Goal: Find specific page/section: Find specific page/section

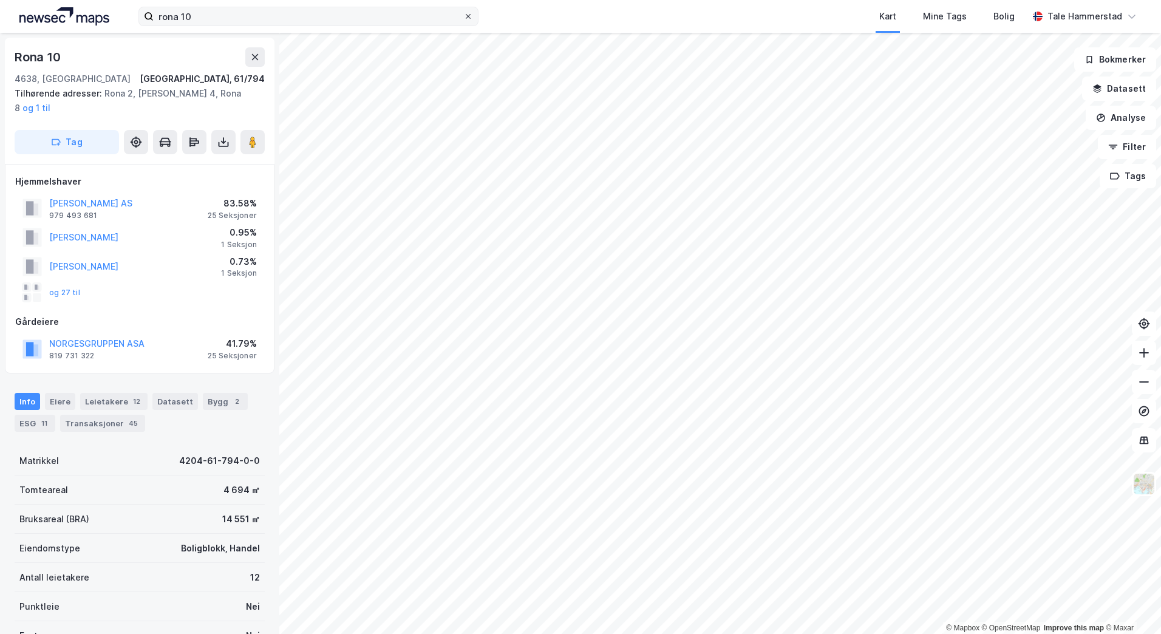
click at [467, 14] on icon at bounding box center [468, 16] width 7 height 7
click at [463, 14] on input "rona 10" at bounding box center [309, 16] width 310 height 18
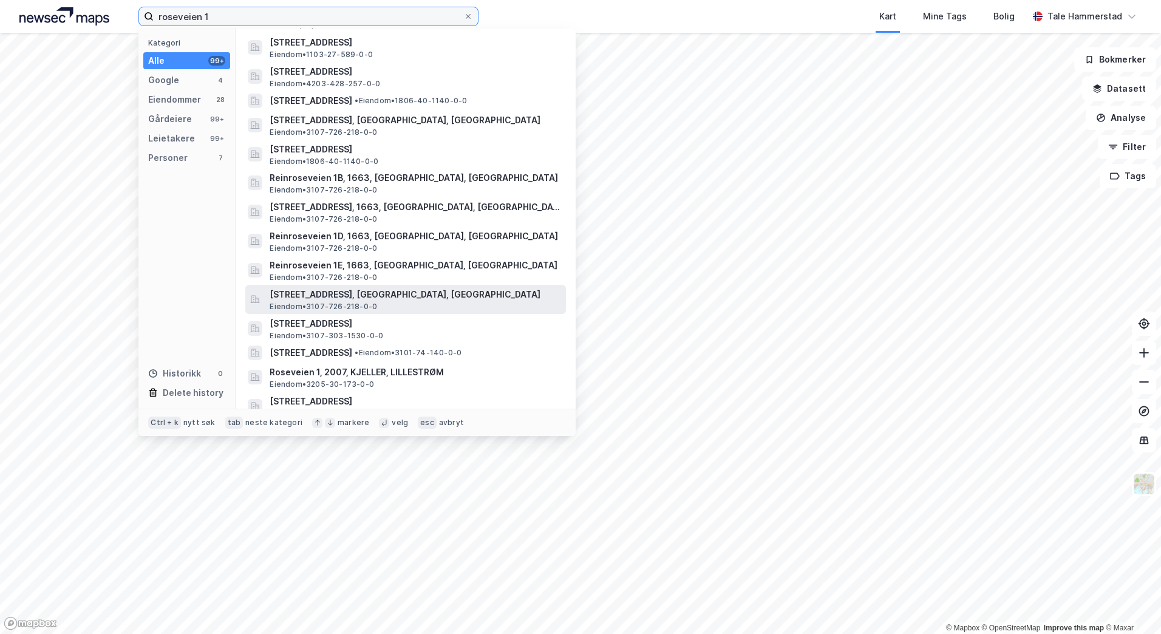
scroll to position [121, 0]
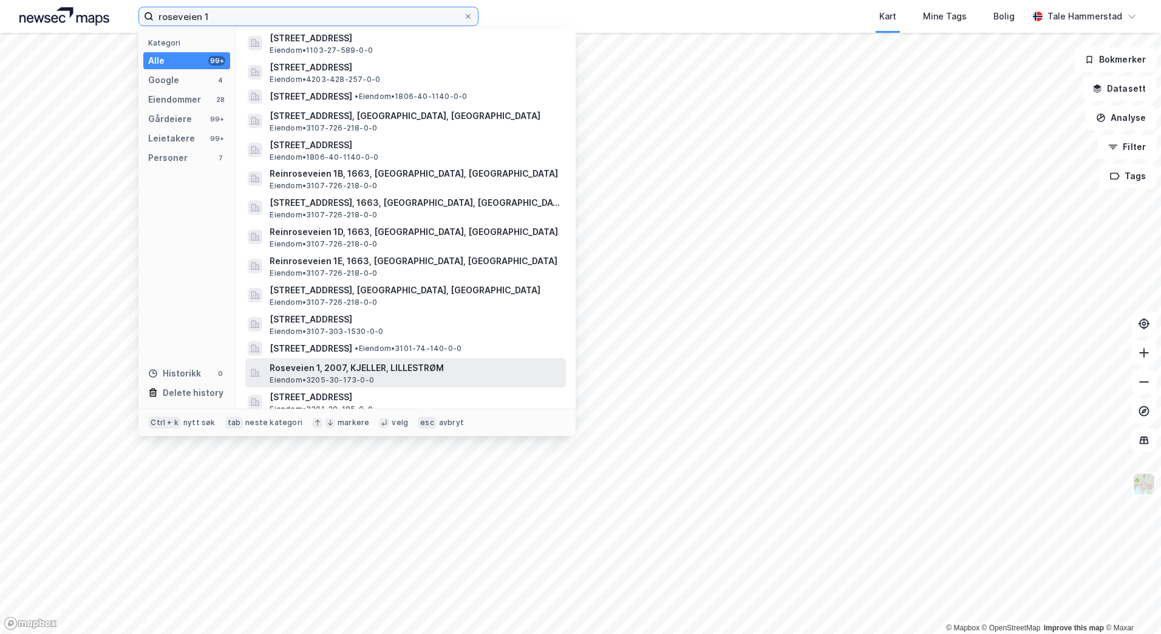
type input "roseveien 1"
click at [459, 374] on span "Roseveien 1, 2007, KJELLER, LILLESTRØM" at bounding box center [416, 368] width 292 height 15
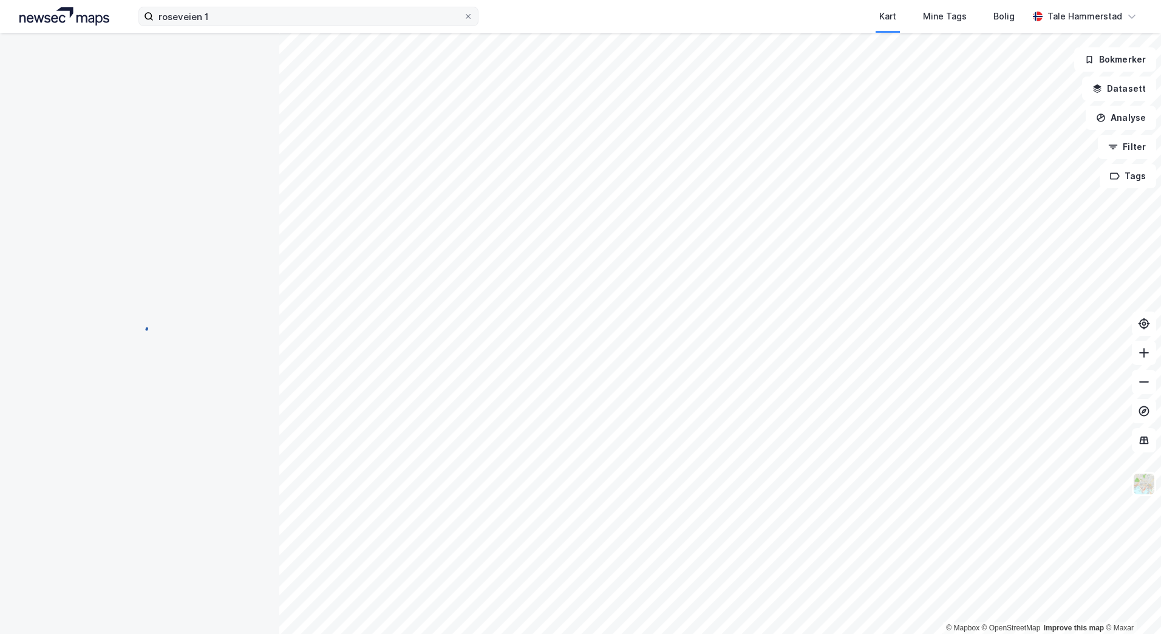
scroll to position [1, 0]
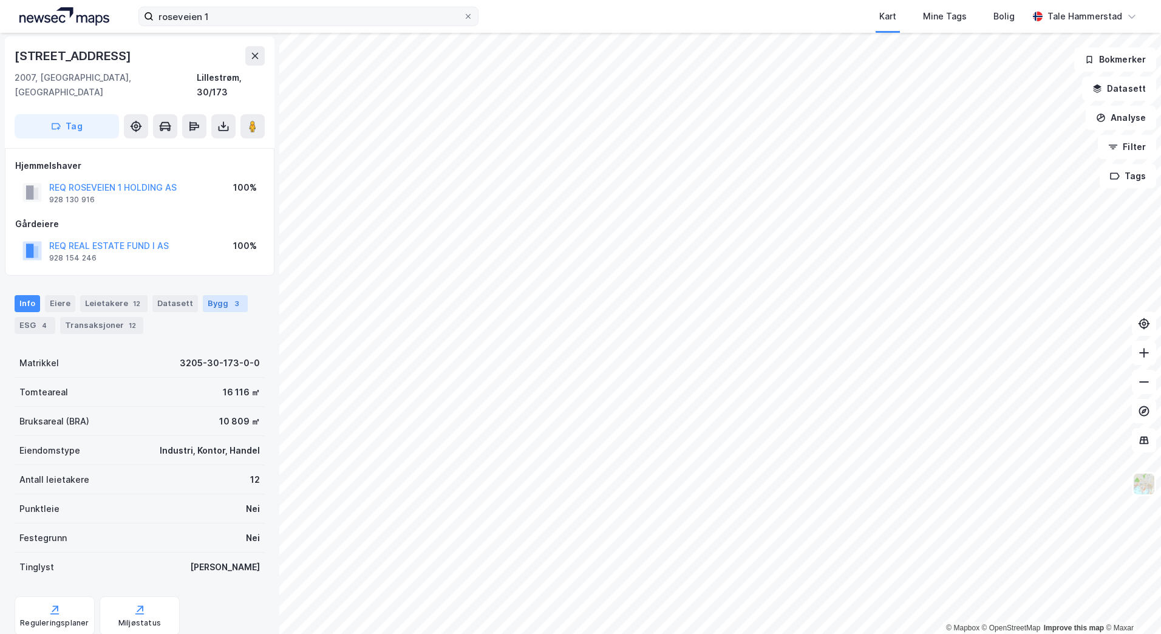
click at [231, 298] on div "3" at bounding box center [237, 304] width 12 height 12
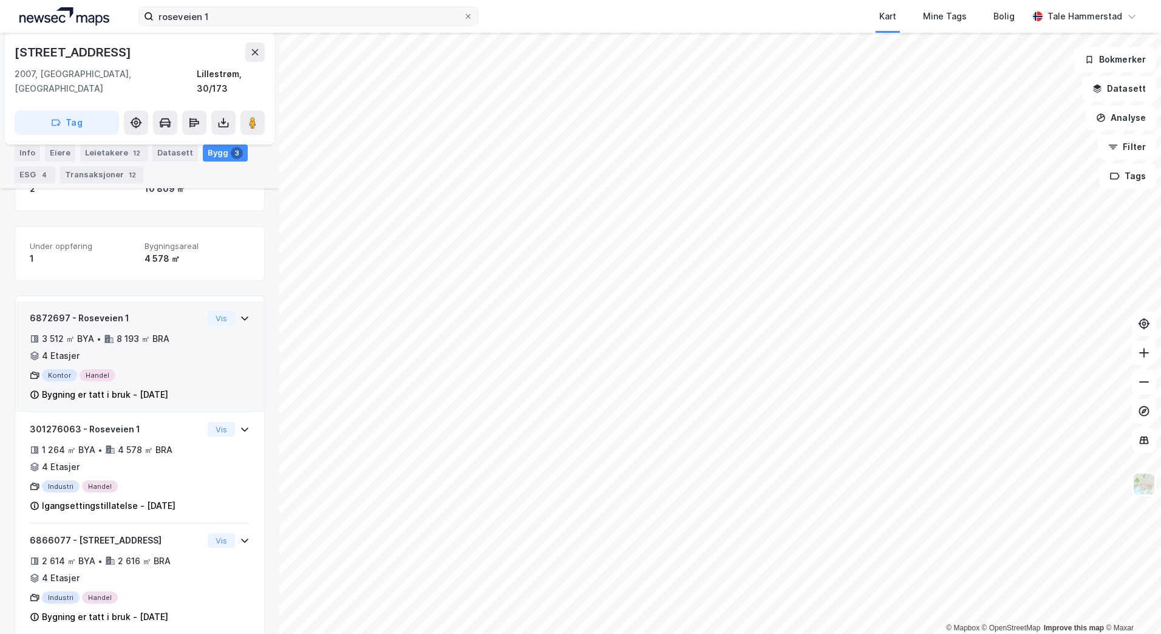
scroll to position [199, 0]
